Goal: Information Seeking & Learning: Learn about a topic

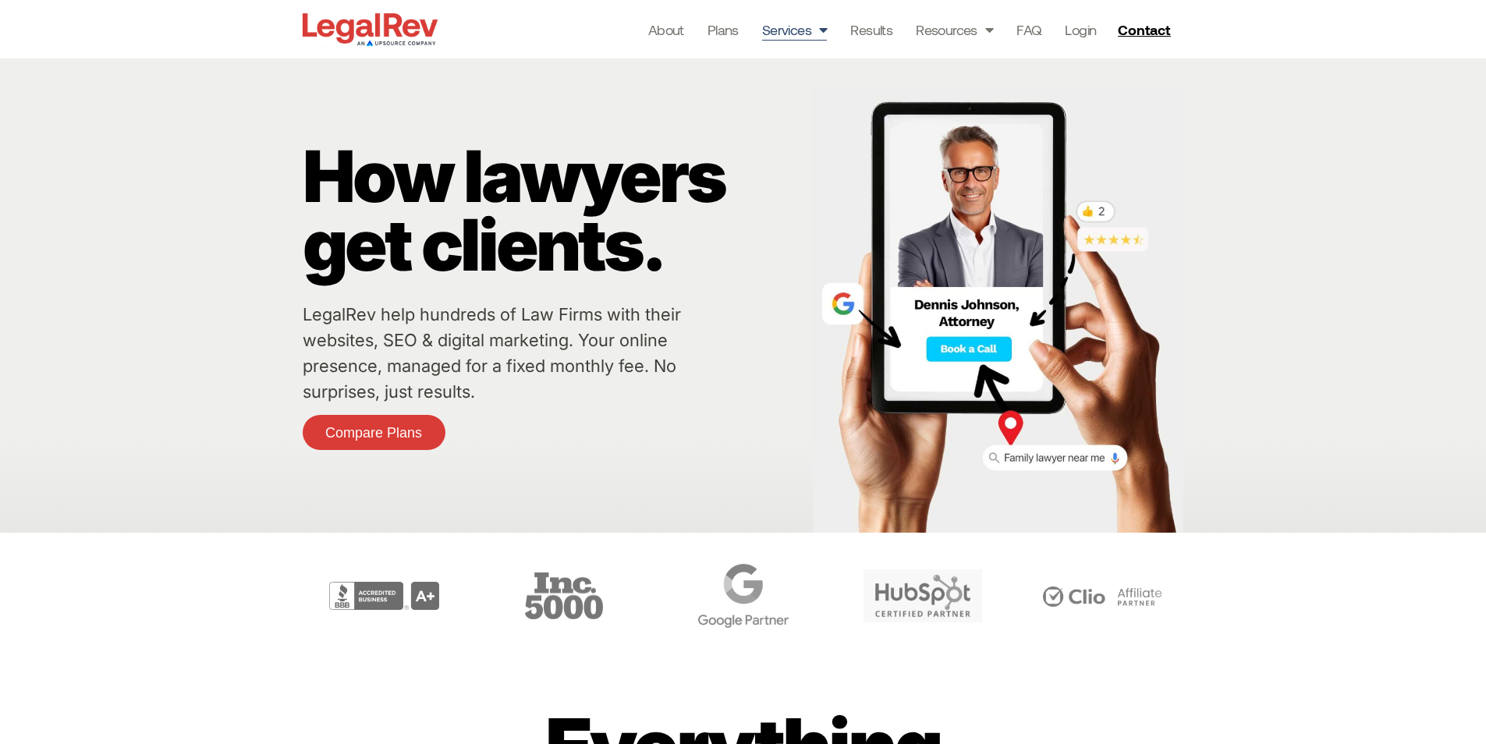
click at [806, 23] on link "Services" at bounding box center [795, 30] width 66 height 22
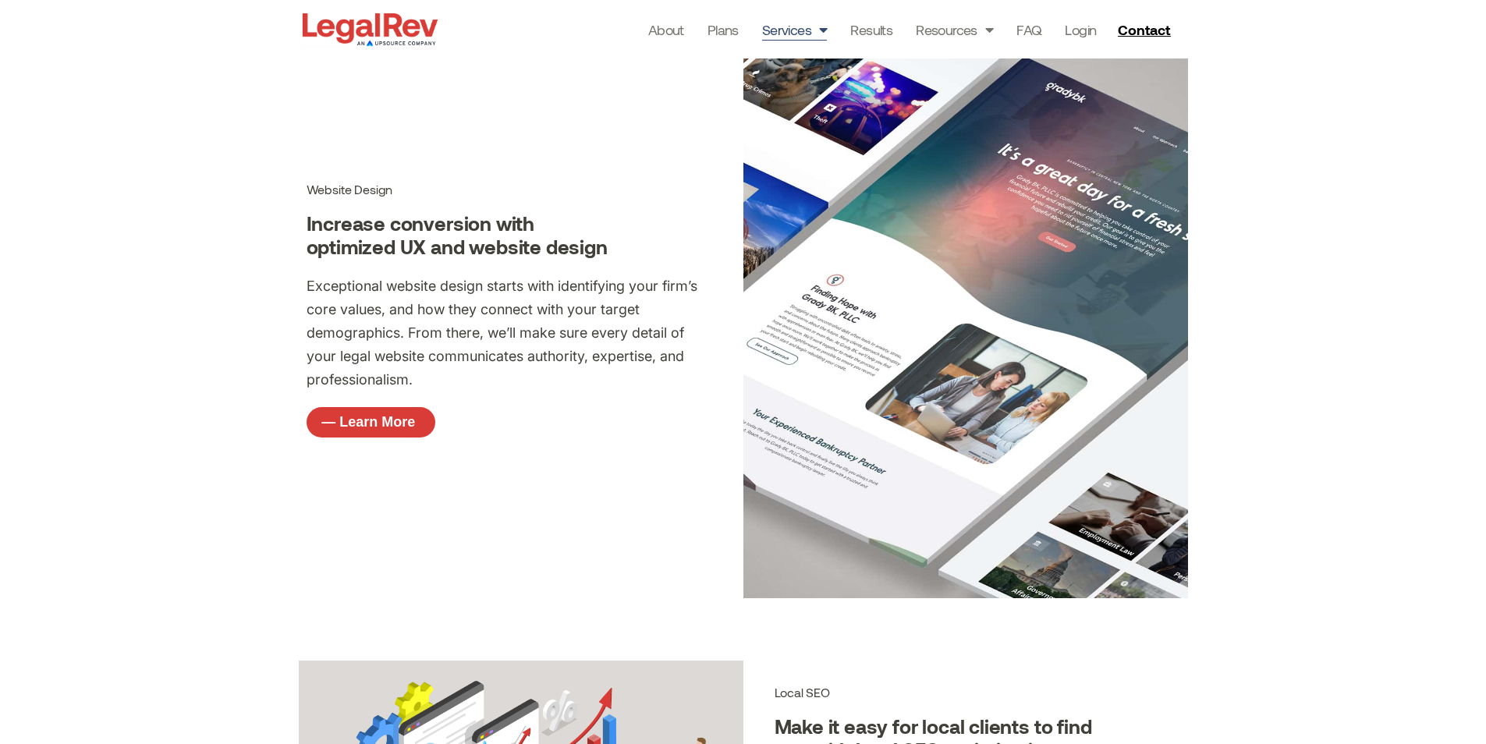
scroll to position [780, 0]
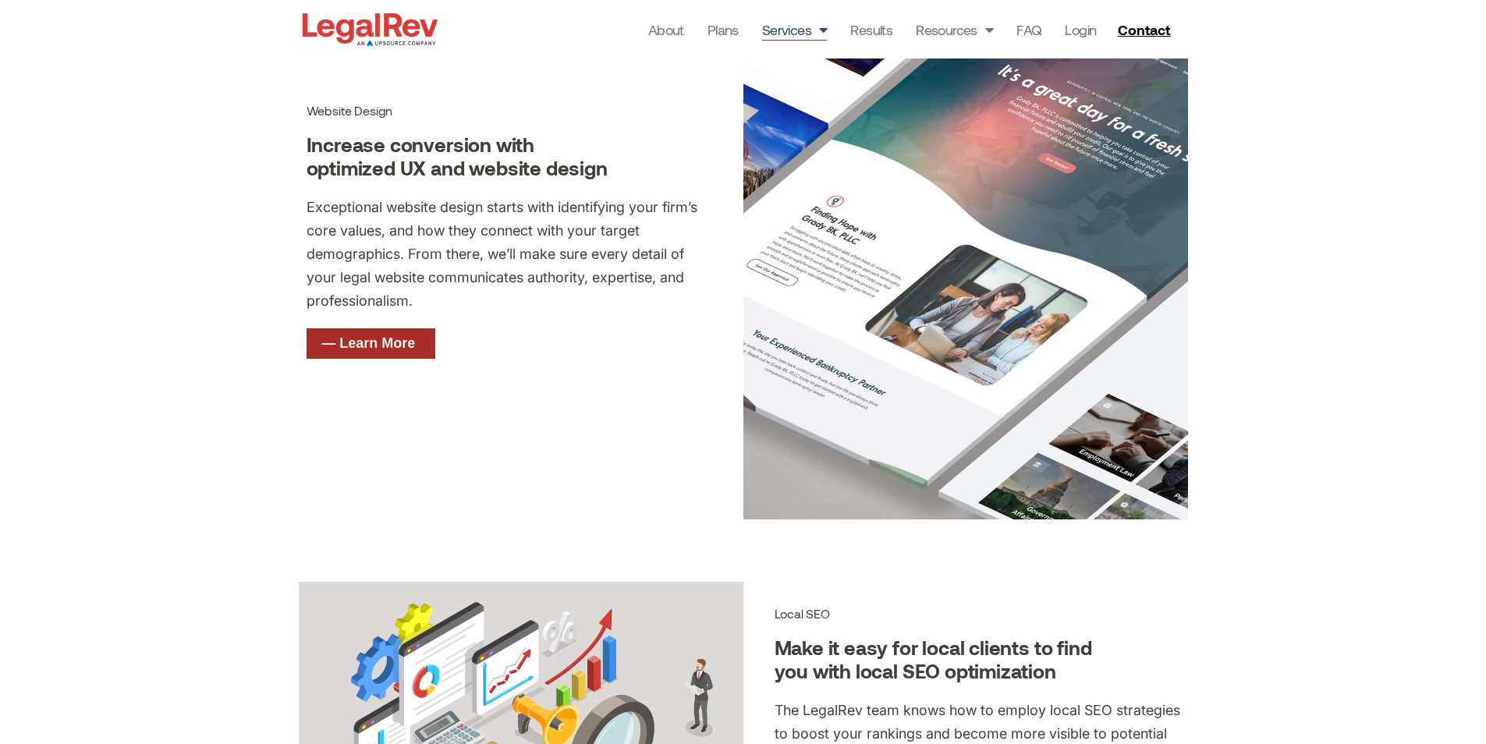
click at [397, 353] on link "— Learn More" at bounding box center [371, 343] width 129 height 31
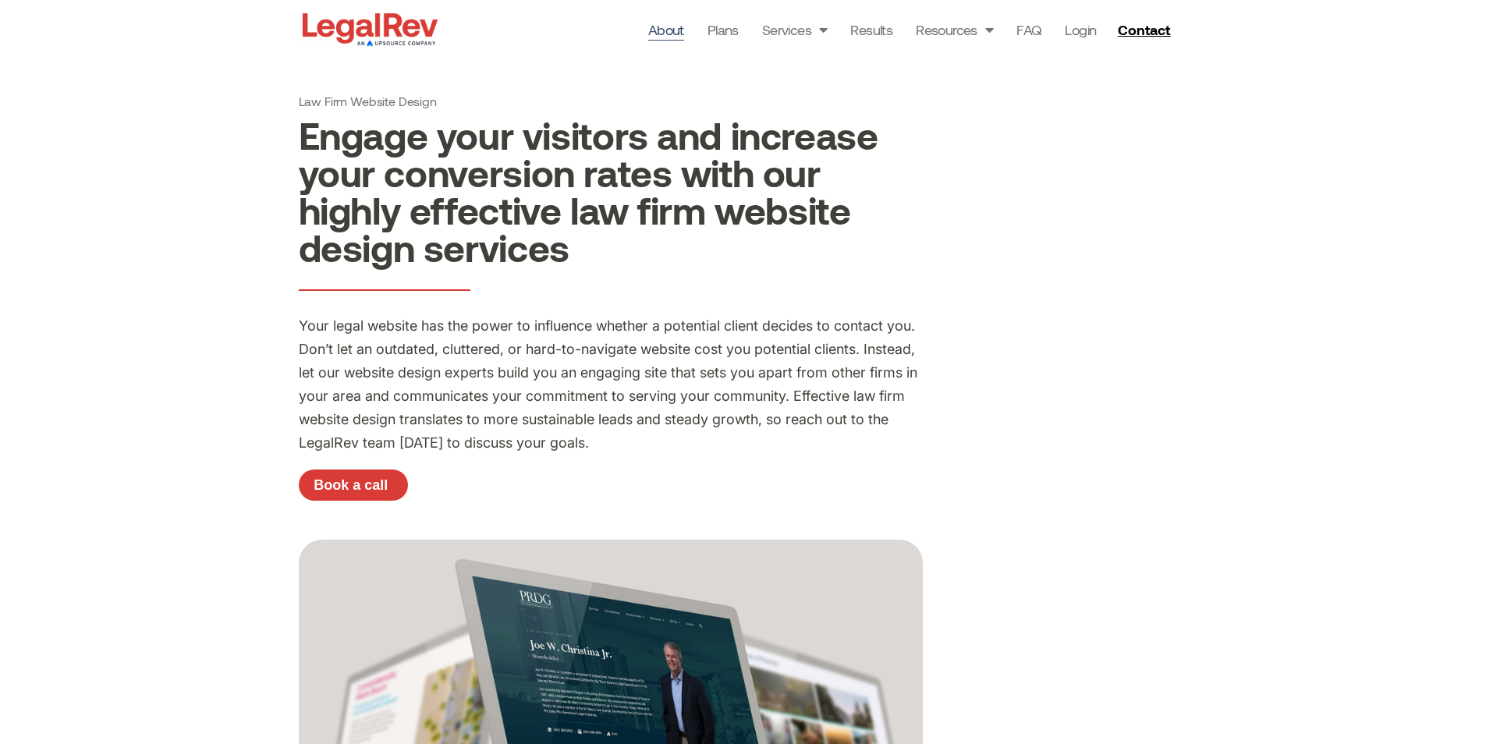
click at [657, 33] on link "About" at bounding box center [666, 30] width 36 height 22
